Goal: Task Accomplishment & Management: Use online tool/utility

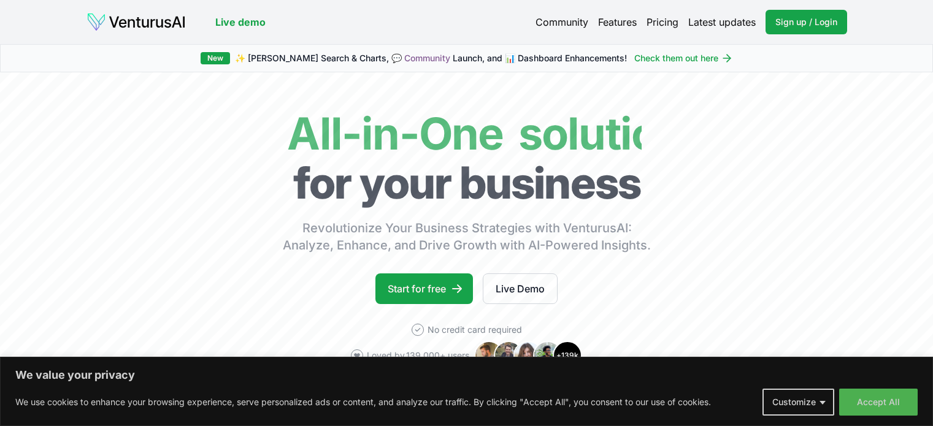
click at [442, 276] on link "Start for free" at bounding box center [425, 289] width 98 height 31
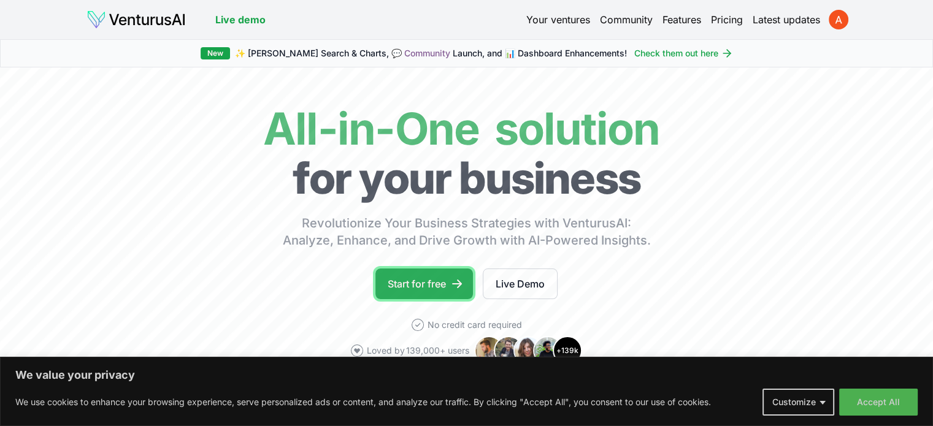
click at [423, 282] on link "Start for free" at bounding box center [425, 284] width 98 height 31
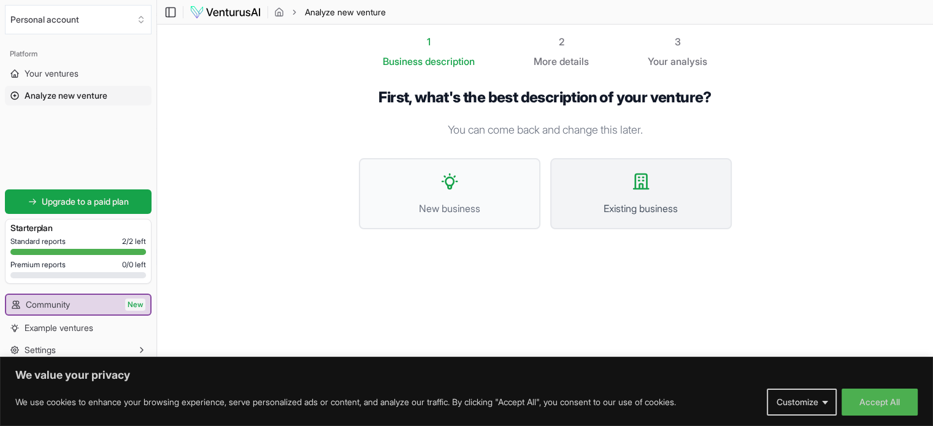
click at [607, 194] on button "Existing business" at bounding box center [641, 193] width 182 height 71
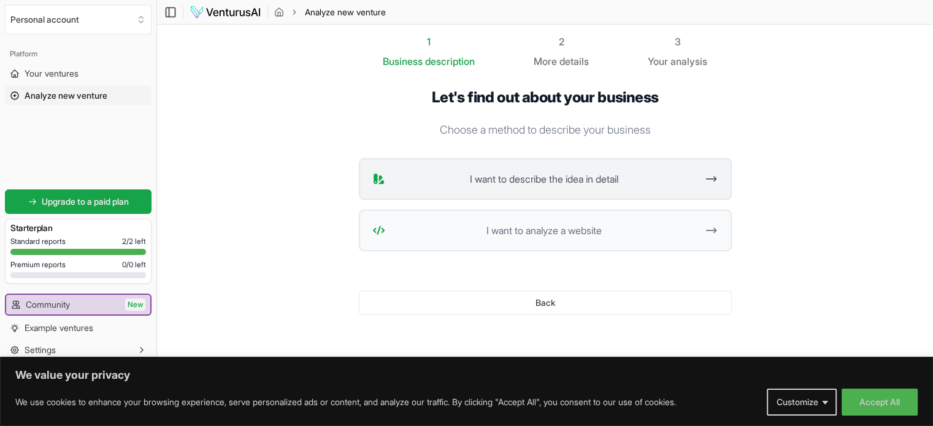
click at [454, 178] on span "I want to describe the idea in detail" at bounding box center [543, 179] width 307 height 15
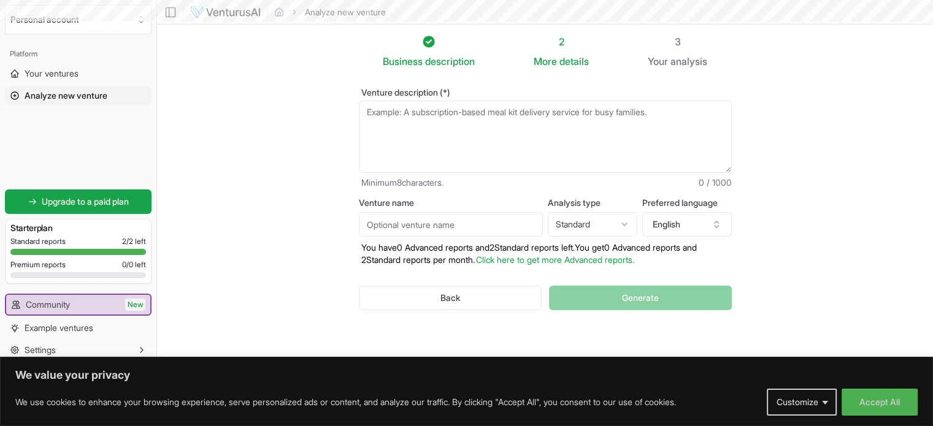
click at [415, 115] on textarea "Venture description (*)" at bounding box center [545, 137] width 373 height 72
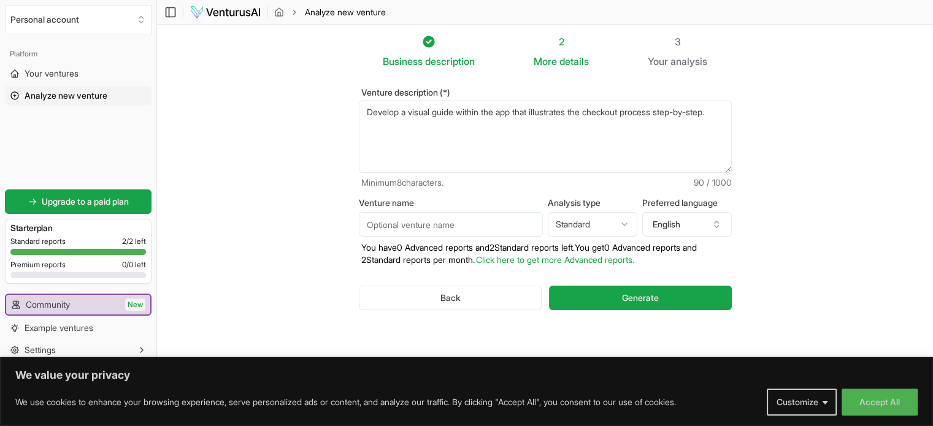
paste textarea "user intuitive icons and colors to help users navigate smoothly reduing cogniti…"
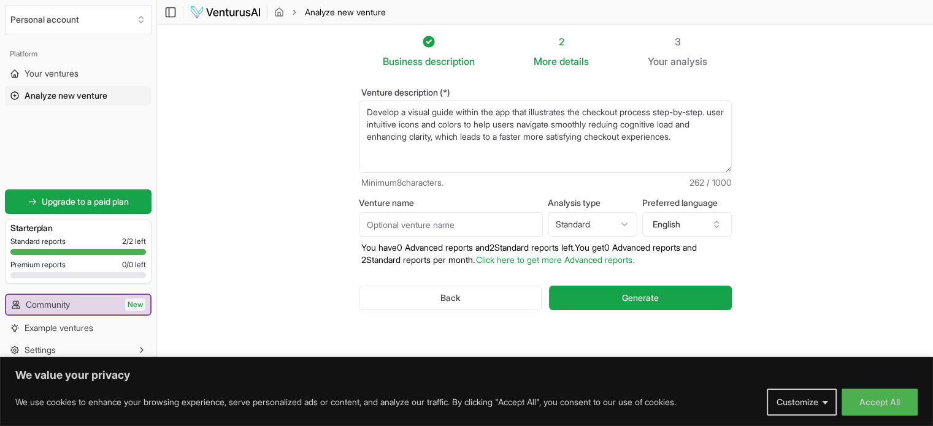
click at [660, 122] on textarea "Develop a visual guide within the app that illustrates the checkout process ste…" at bounding box center [545, 137] width 373 height 72
click at [687, 139] on textarea "Develop a visual guide within the app that illustrates the checkout process ste…" at bounding box center [545, 137] width 373 height 72
type textarea "Develop a visual guide within the app that illustrates the checkout process ste…"
click at [595, 291] on button "Generate" at bounding box center [640, 298] width 182 height 25
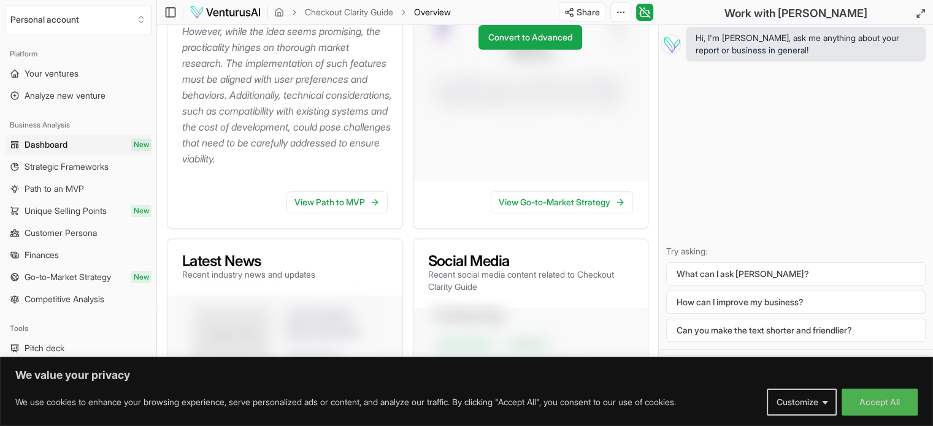
scroll to position [413, 0]
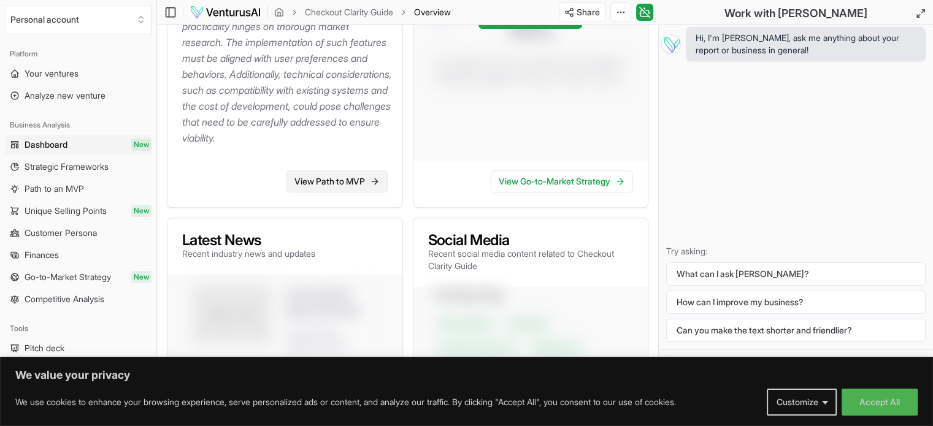
click at [349, 193] on link "View Path to MVP" at bounding box center [337, 182] width 101 height 22
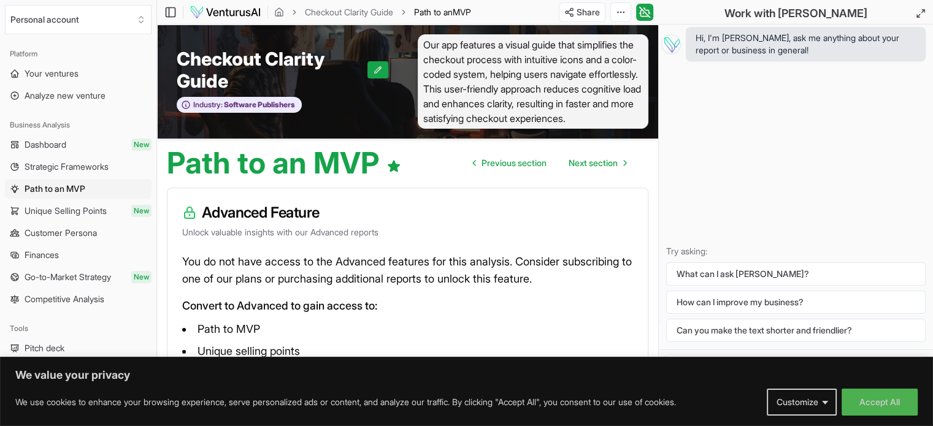
click at [524, 76] on span "Our app features a visual guide that simplifies the checkout process with intui…" at bounding box center [533, 81] width 231 height 94
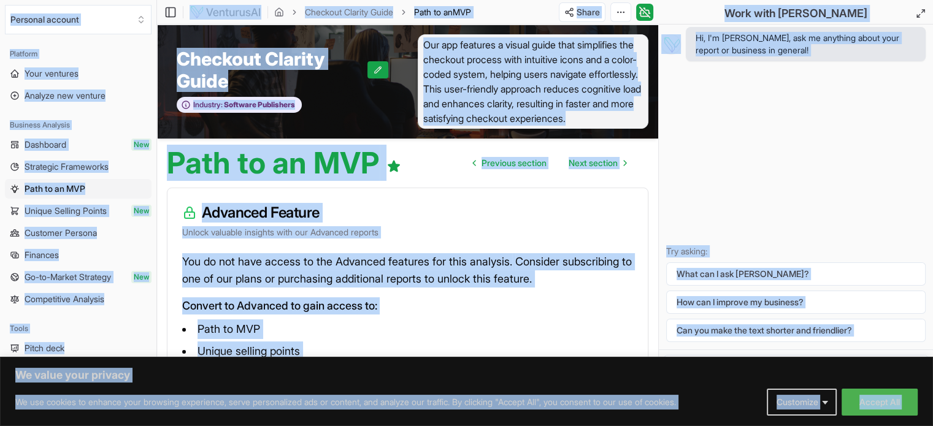
click at [524, 74] on span "Our app features a visual guide that simplifies the checkout process with intui…" at bounding box center [533, 81] width 231 height 94
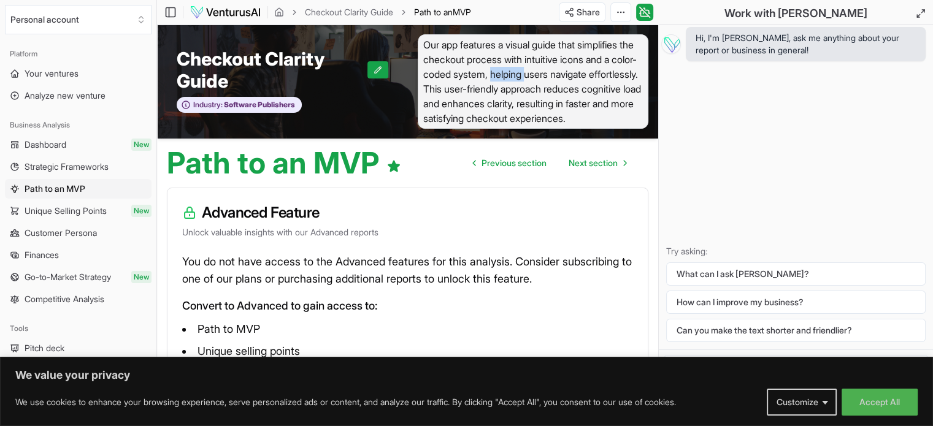
click at [524, 74] on span "Our app features a visual guide that simplifies the checkout process with intui…" at bounding box center [533, 81] width 231 height 94
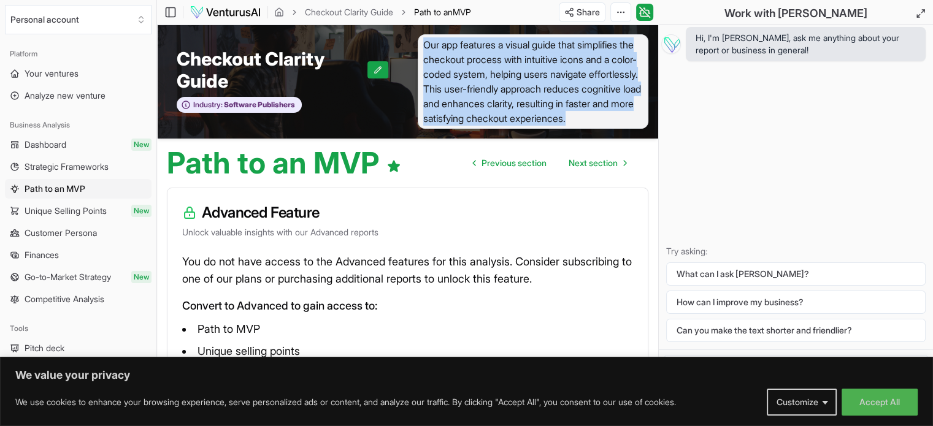
click at [524, 74] on span "Our app features a visual guide that simplifies the checkout process with intui…" at bounding box center [533, 81] width 231 height 94
